Goal: Task Accomplishment & Management: Manage account settings

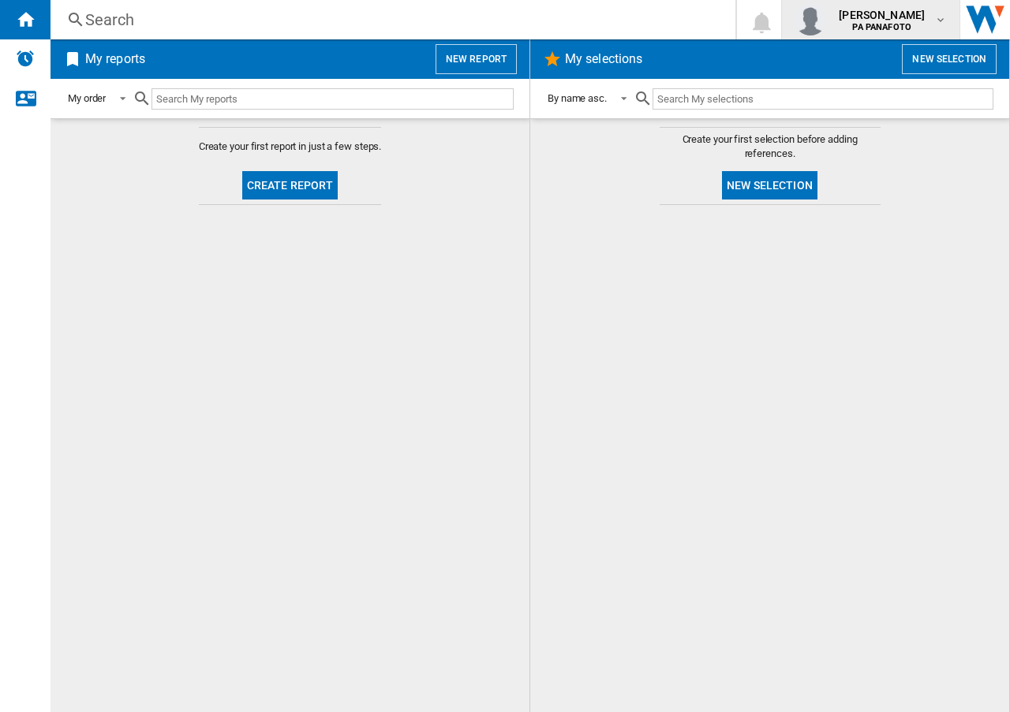
click at [937, 28] on div "[PERSON_NAME] PA PANAFOTO" at bounding box center [870, 20] width 152 height 32
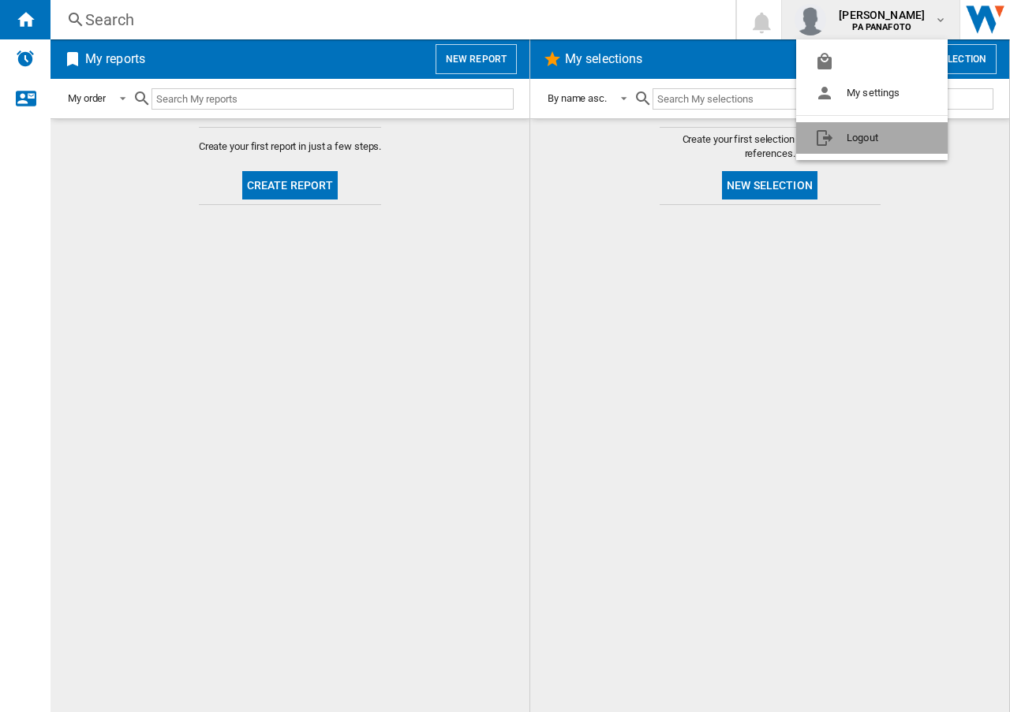
click at [862, 141] on button "Logout" at bounding box center [871, 138] width 151 height 32
